Goal: Register for event/course

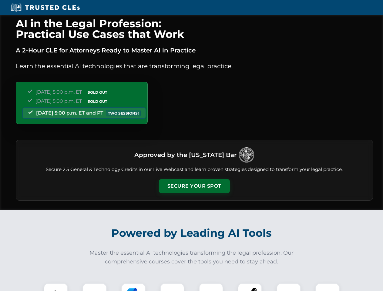
click at [194, 186] on button "Secure Your Spot" at bounding box center [194, 186] width 71 height 14
click at [56, 287] on img at bounding box center [56, 296] width 18 height 18
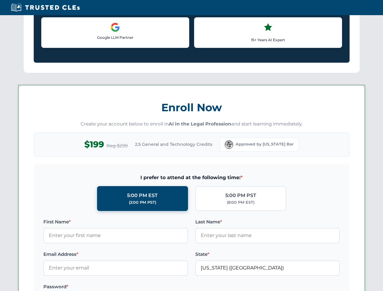
click at [133, 287] on label "Password *" at bounding box center [115, 286] width 145 height 7
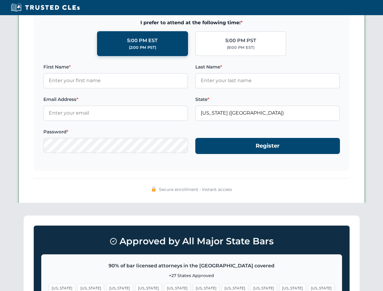
click at [279, 287] on span "[US_STATE]" at bounding box center [292, 288] width 26 height 9
